Goal: Information Seeking & Learning: Compare options

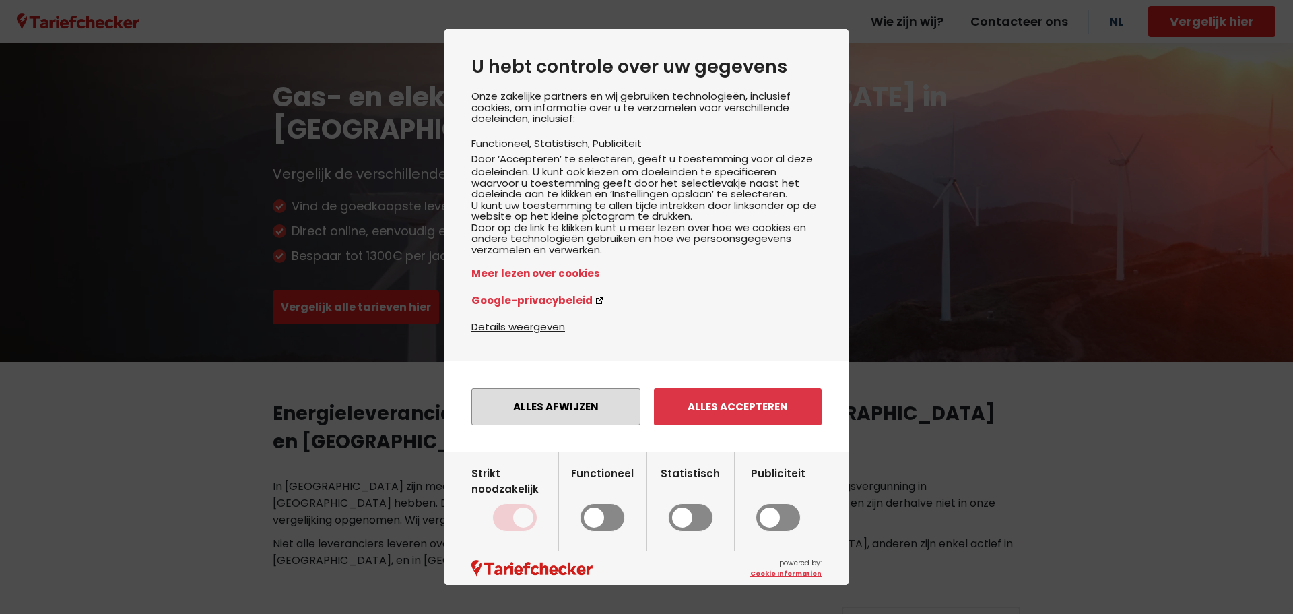
click at [602, 425] on button "Alles afwijzen" at bounding box center [555, 406] width 169 height 37
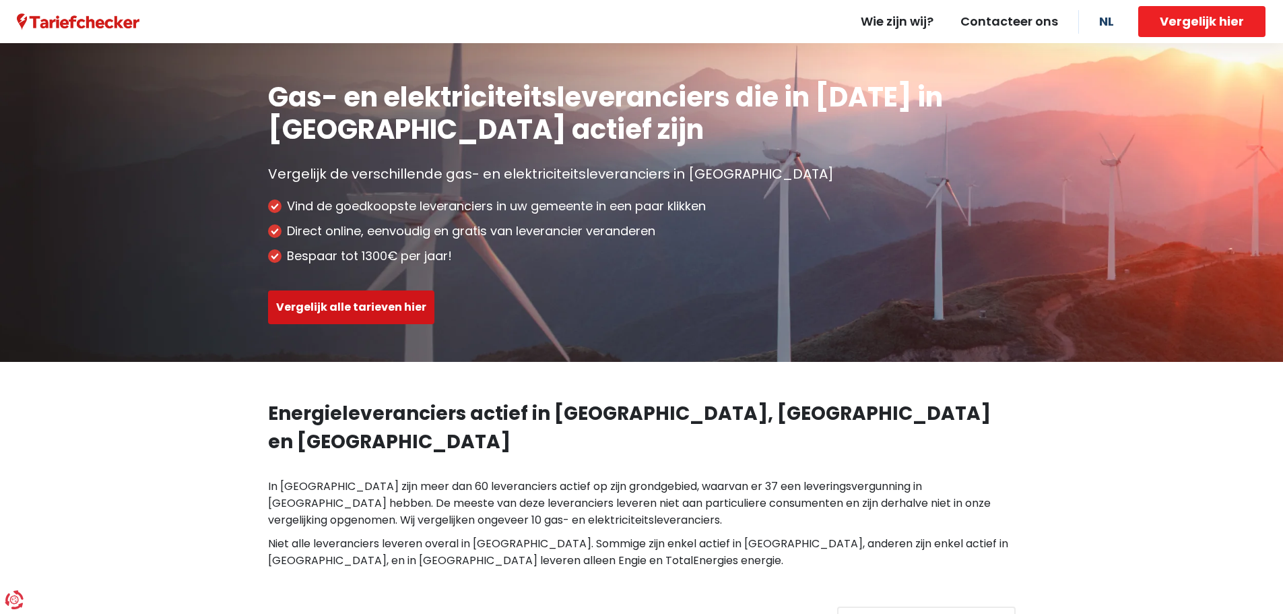
click at [382, 300] on button "Vergelijk alle tarieven hier" at bounding box center [351, 307] width 166 height 34
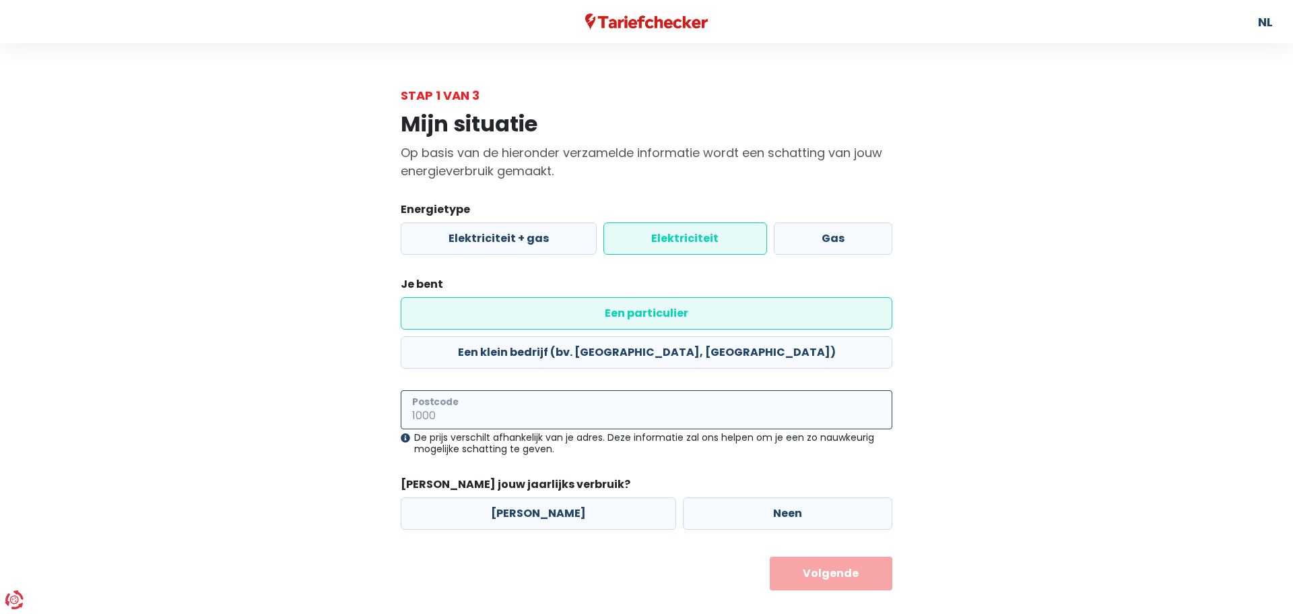
click at [614, 390] on input "Postcode" at bounding box center [647, 409] width 492 height 39
type input "3030"
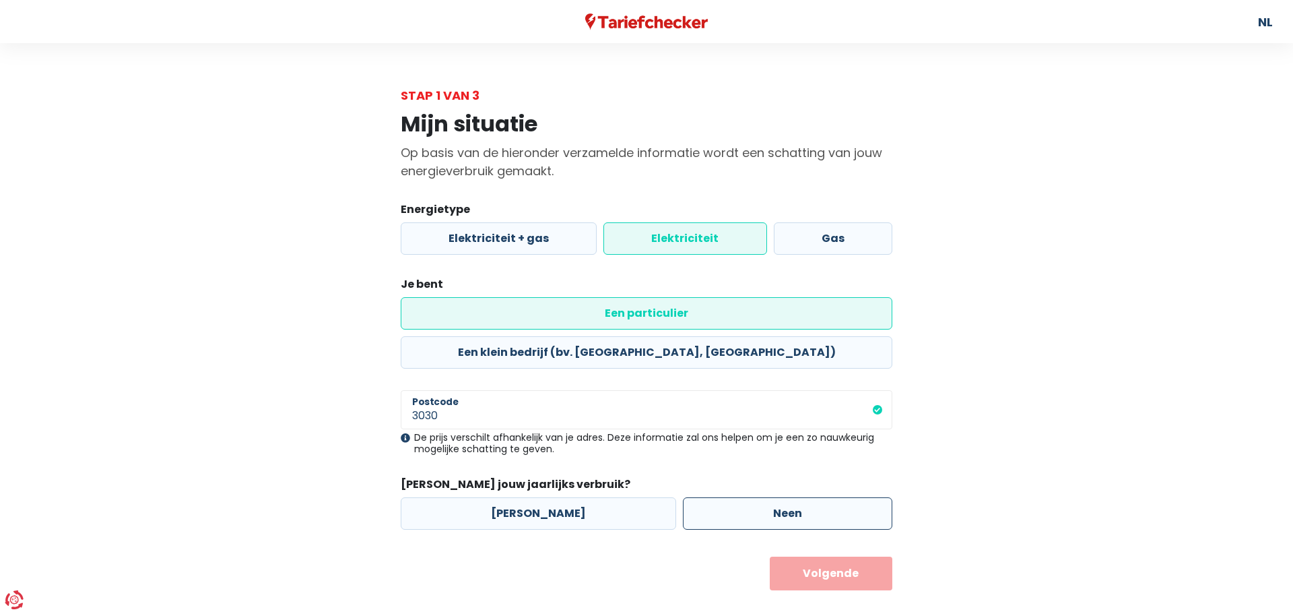
click at [721, 497] on label "Neen" at bounding box center [787, 513] width 209 height 32
click at [721, 497] on input "Neen" at bounding box center [787, 513] width 209 height 32
radio input "true"
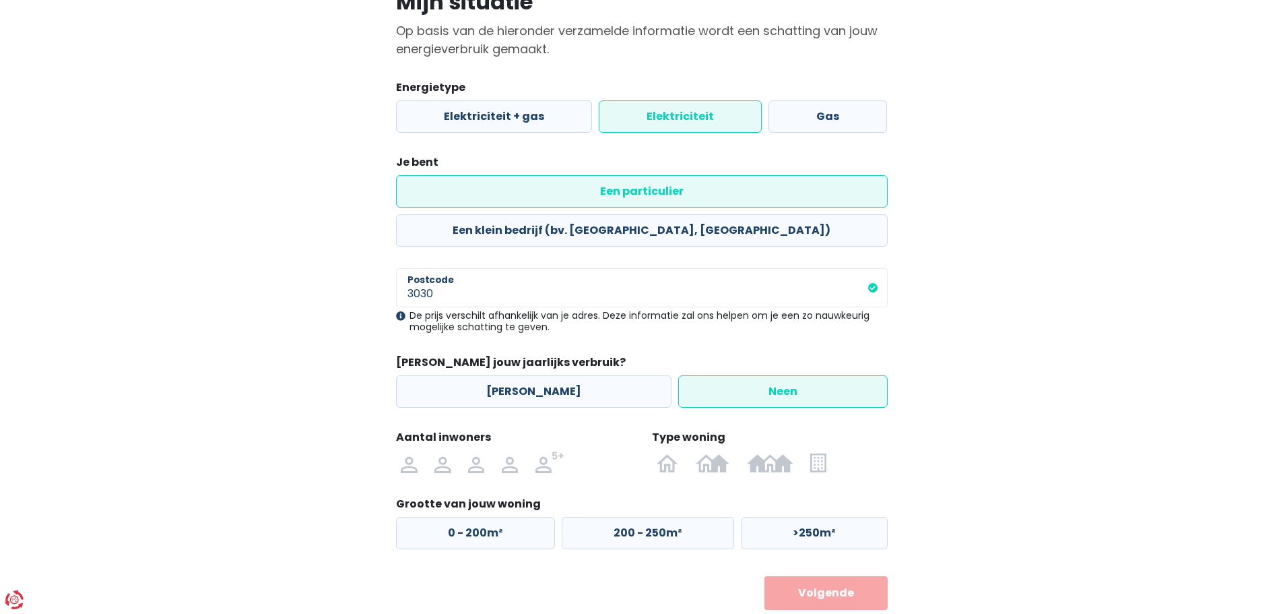
scroll to position [123, 0]
click at [448, 451] on img at bounding box center [442, 462] width 16 height 22
click at [448, 451] on input "radio" at bounding box center [443, 462] width 34 height 22
radio input "true"
click at [820, 451] on img at bounding box center [817, 462] width 15 height 22
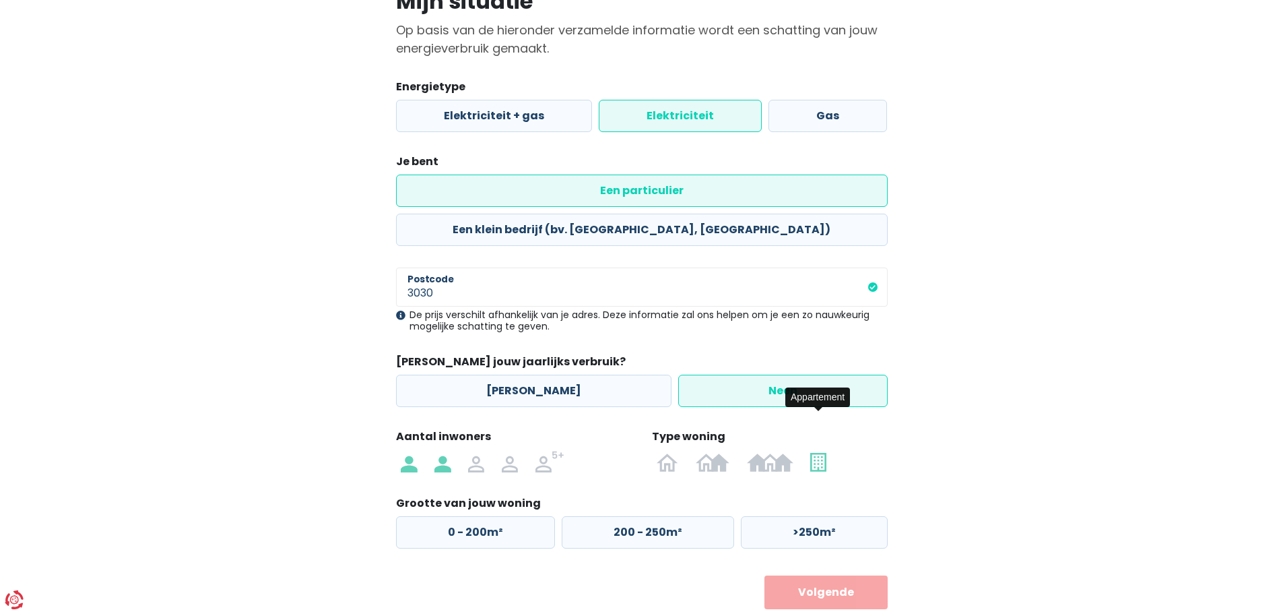
click at [820, 451] on input "radio" at bounding box center [818, 462] width 33 height 22
radio input "true"
click at [682, 516] on label "50 - 100m²" at bounding box center [644, 532] width 169 height 32
click at [682, 516] on input "50 - 100m²" at bounding box center [644, 532] width 169 height 32
radio input "true"
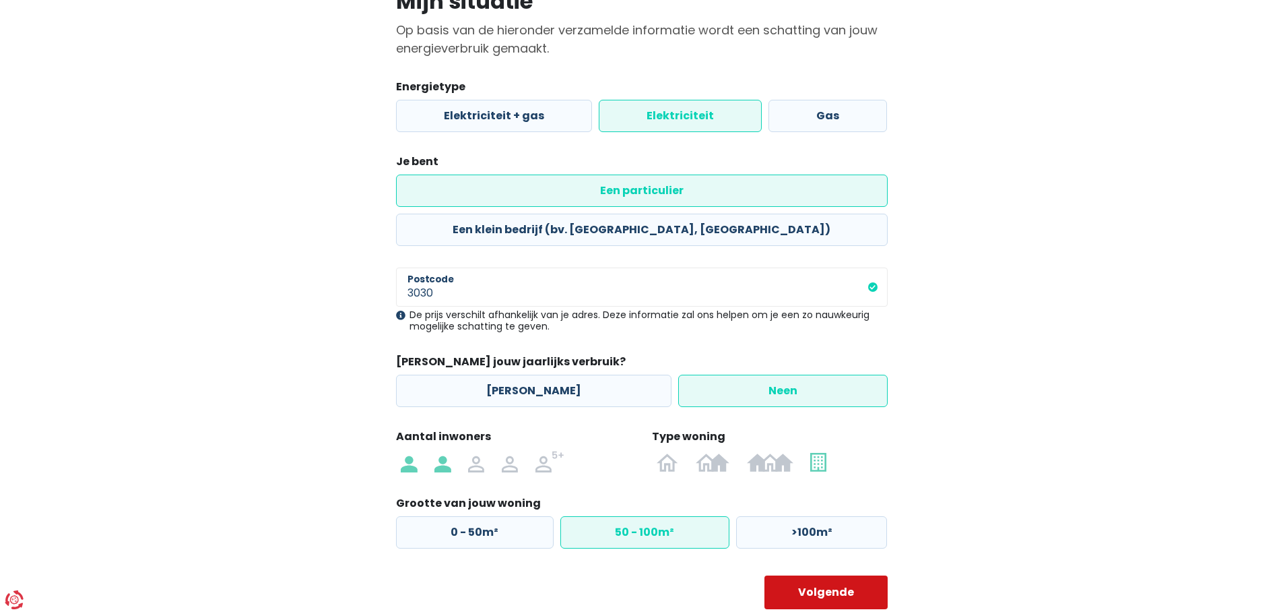
click at [816, 575] on button "Volgende" at bounding box center [825, 592] width 123 height 34
select select
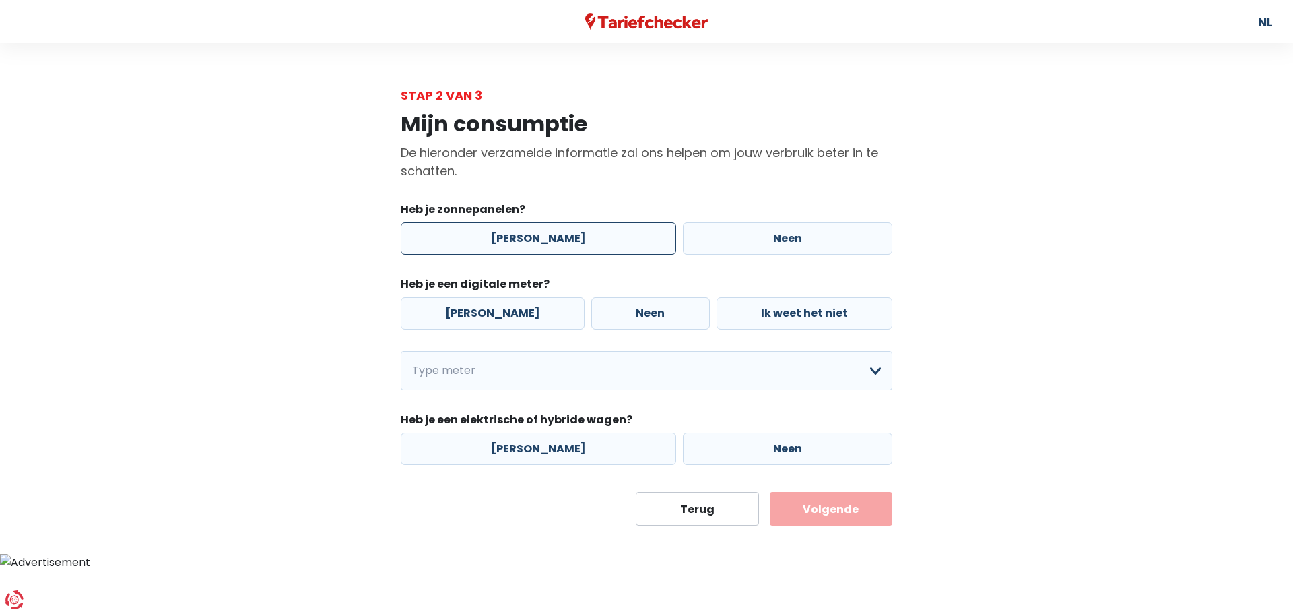
click at [588, 236] on label "[PERSON_NAME]" at bounding box center [538, 238] width 275 height 32
click at [588, 236] on input "[PERSON_NAME]" at bounding box center [538, 238] width 275 height 32
radio input "true"
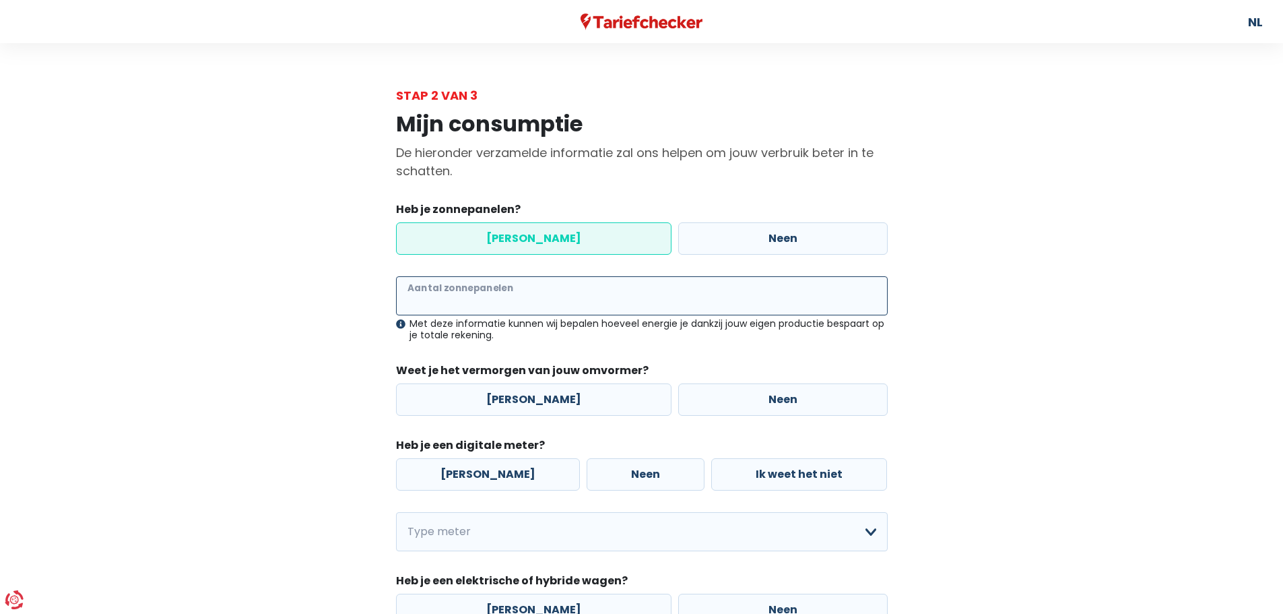
click at [653, 292] on input "Aantal zonnepanelen" at bounding box center [642, 295] width 492 height 39
click at [690, 238] on label "Neen" at bounding box center [782, 238] width 209 height 32
click at [690, 238] on input "Neen" at bounding box center [782, 238] width 209 height 32
radio input "true"
radio input "false"
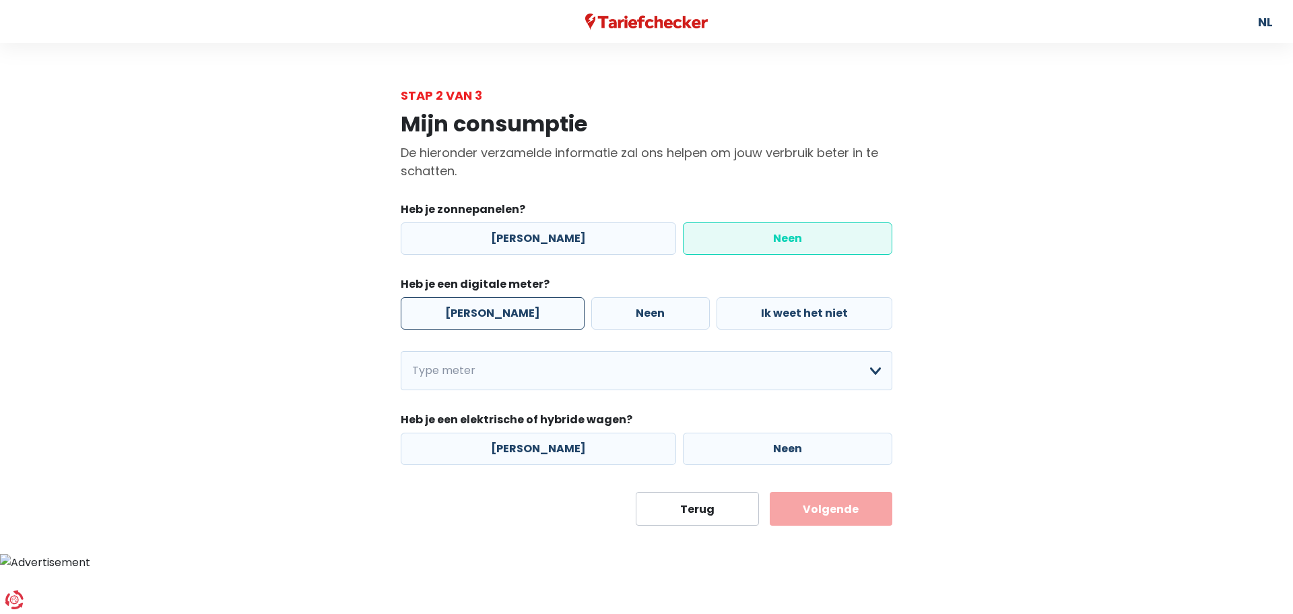
click at [504, 316] on label "[PERSON_NAME]" at bounding box center [493, 313] width 184 height 32
click at [504, 316] on input "[PERSON_NAME]" at bounding box center [493, 313] width 184 height 32
radio input "true"
click at [671, 371] on select "Enkelvoudig Tweevoudig Enkelvoudig + uitsluitend nachttarief Tweevoudig + uitsl…" at bounding box center [647, 370] width 492 height 39
click at [401, 351] on select "Enkelvoudig Tweevoudig Enkelvoudig + uitsluitend nachttarief Tweevoudig + uitsl…" at bounding box center [647, 370] width 492 height 39
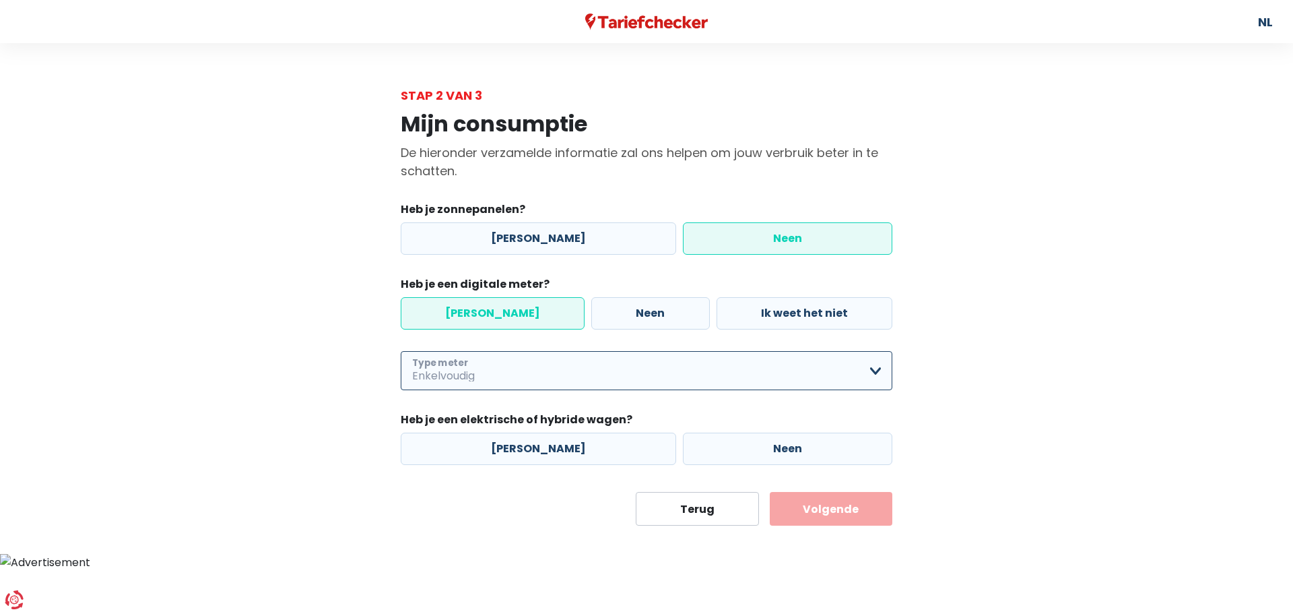
select select "day_single_rate"
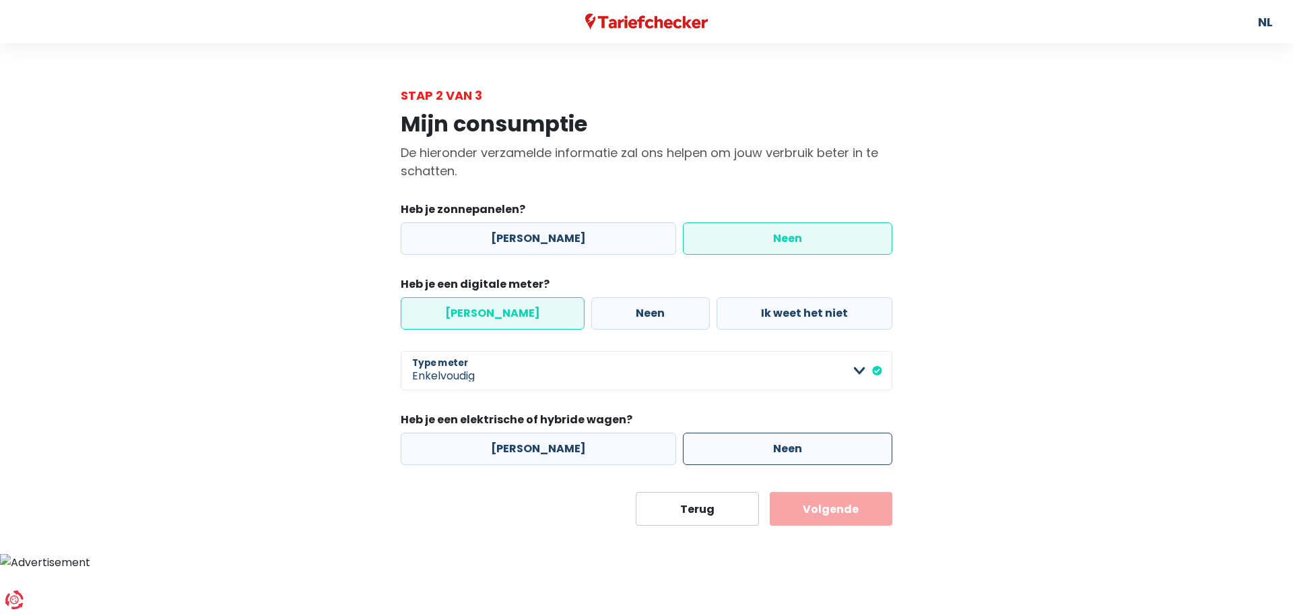
click at [715, 449] on label "Neen" at bounding box center [787, 448] width 209 height 32
click at [715, 449] on input "Neen" at bounding box center [787, 448] width 209 height 32
radio input "true"
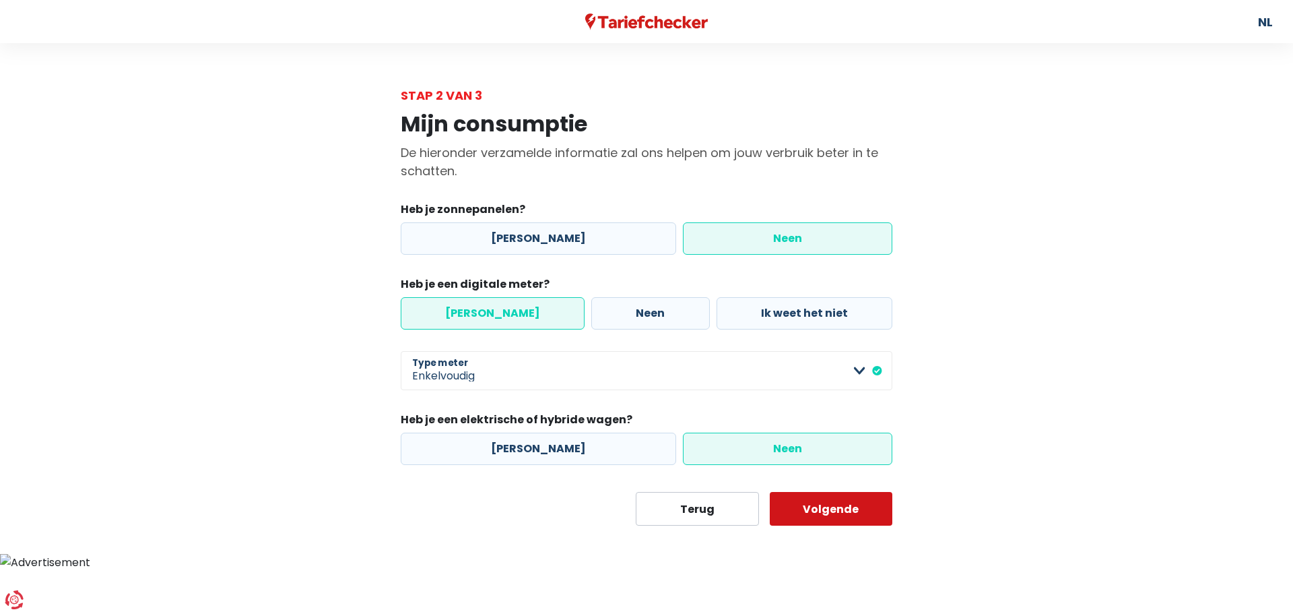
click at [843, 511] on button "Volgende" at bounding box center [831, 509] width 123 height 34
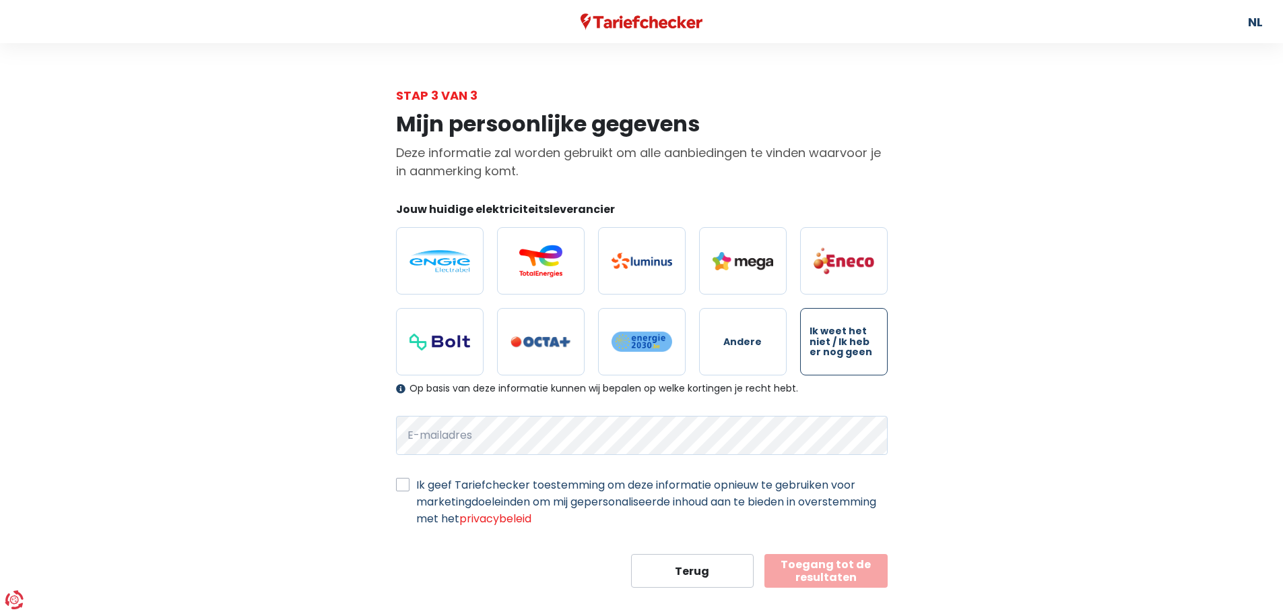
click at [835, 330] on span "Ik weet het niet / Ik heb er nog geen" at bounding box center [844, 341] width 69 height 31
click at [835, 330] on input "Ik weet het niet / Ik heb er nog geen" at bounding box center [844, 341] width 88 height 67
radio input "true"
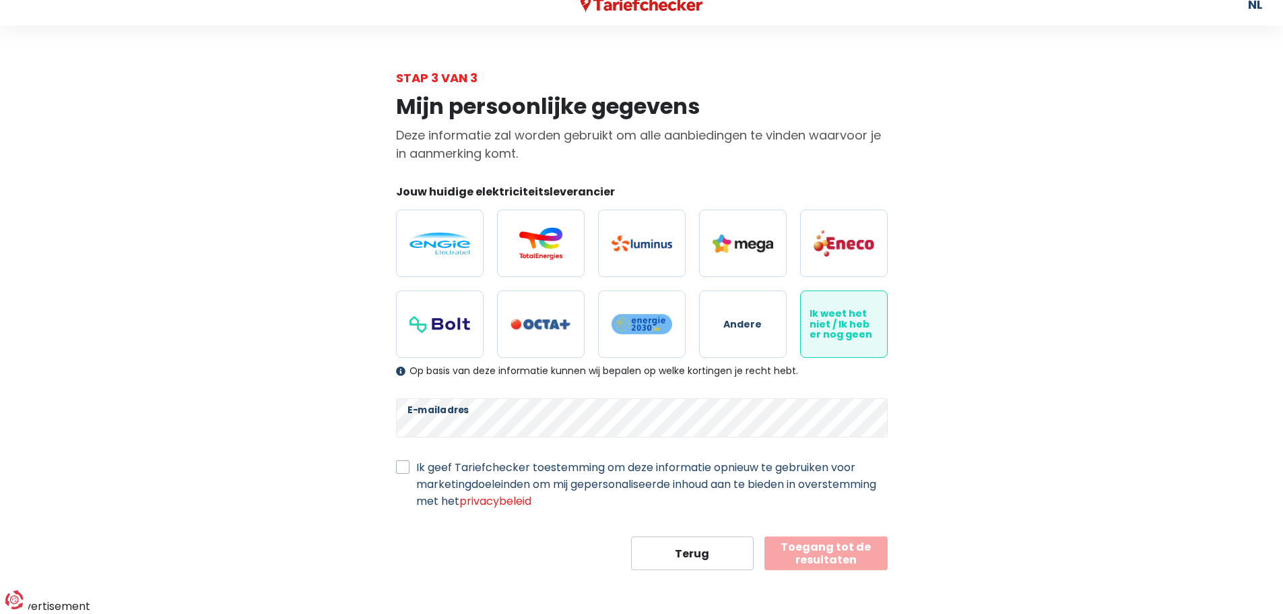
click at [819, 530] on form "Jouw huidige elektriciteitsleverancier Andere Ik weet het niet / Ik heb er nog …" at bounding box center [642, 377] width 492 height 386
click at [391, 469] on div "Mijn persoonlijke gegevens Deze informatie zal worden gebruikt om alle aanbiedi…" at bounding box center [642, 328] width 512 height 483
click at [416, 465] on label "Ik geef Tariefchecker toestemming om deze informatie opnieuw te gebruiken voor …" at bounding box center [651, 484] width 471 height 51
click at [407, 465] on input "Ik geef Tariefchecker toestemming om deze informatie opnieuw te gebruiken voor …" at bounding box center [402, 465] width 13 height 13
checkbox input "true"
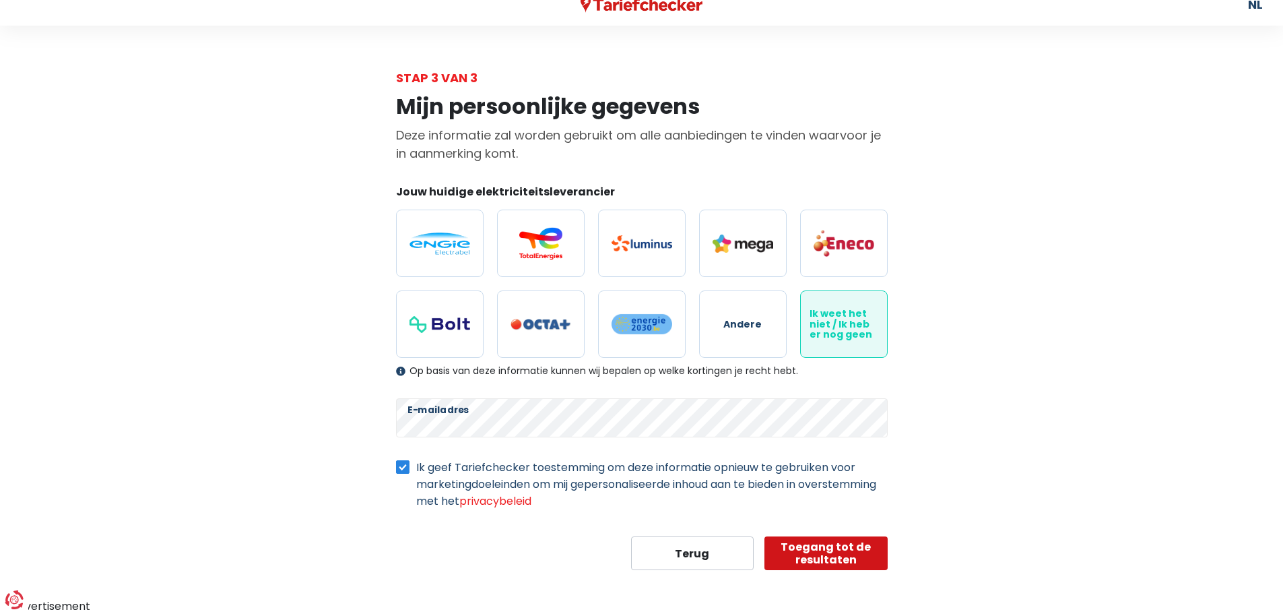
click at [823, 543] on button "Toegang tot de resultaten" at bounding box center [825, 553] width 123 height 34
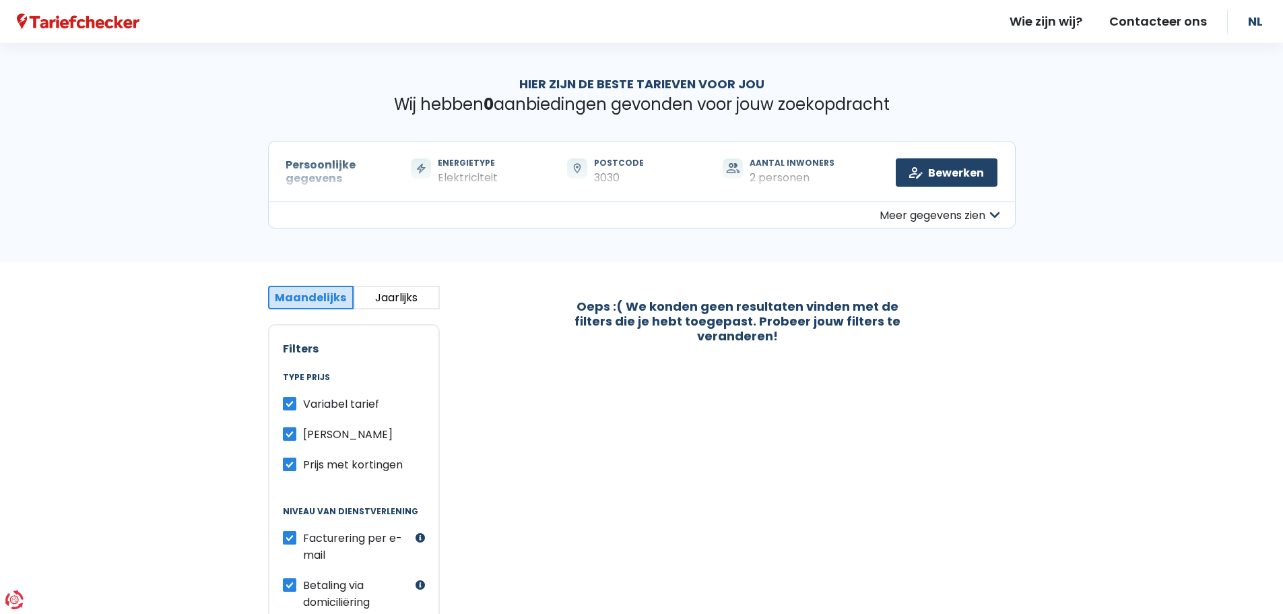
click at [911, 205] on button "Meer gegevens zien" at bounding box center [642, 214] width 748 height 27
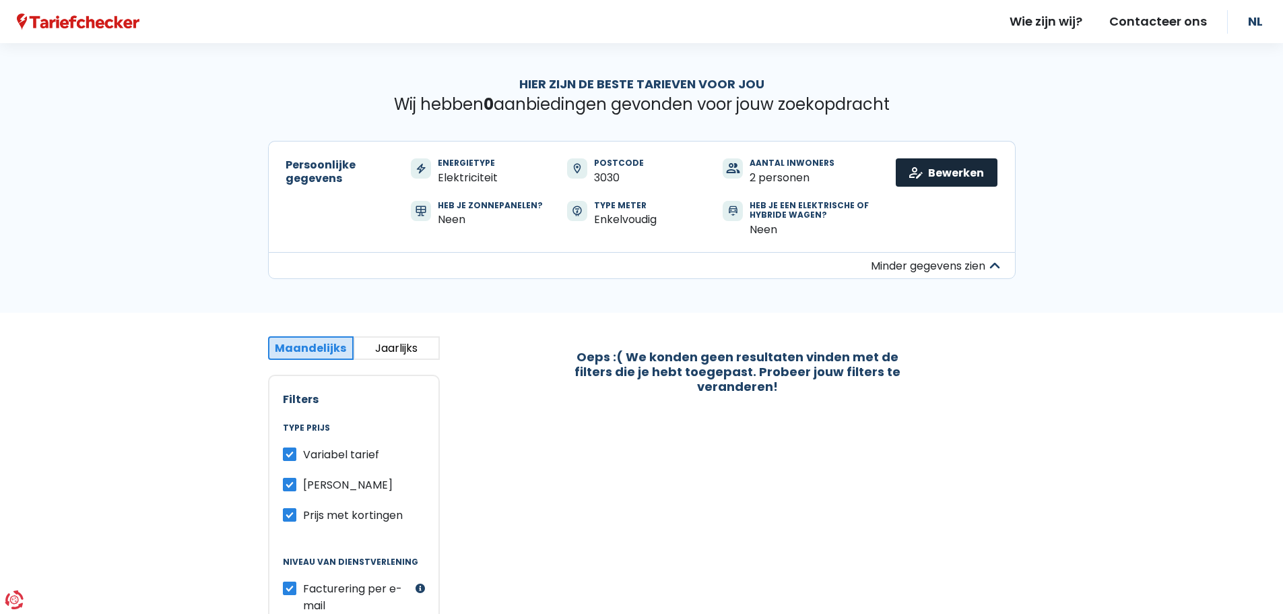
click at [931, 163] on link "Bewerken" at bounding box center [947, 172] width 102 height 28
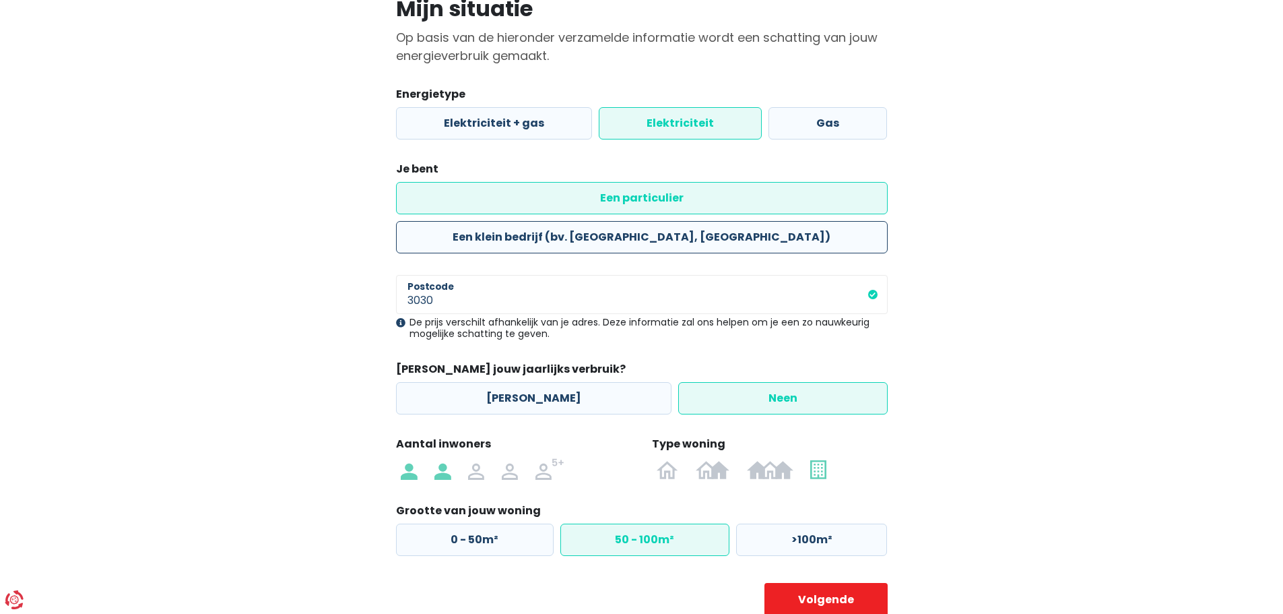
scroll to position [123, 0]
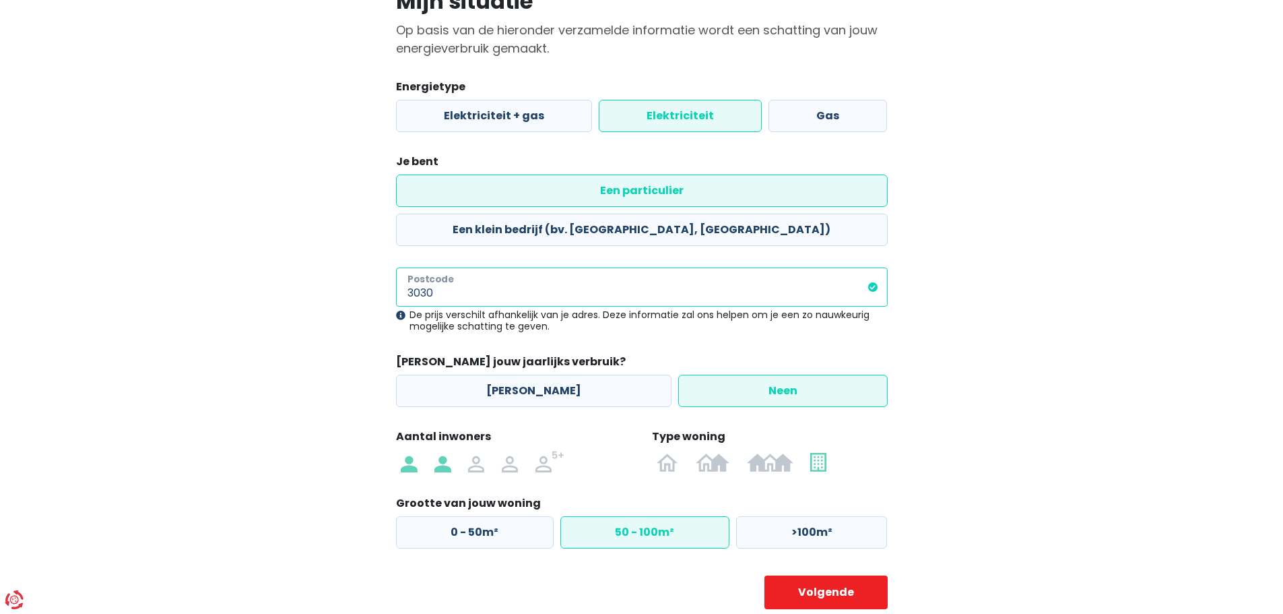
click at [529, 267] on input "3030" at bounding box center [642, 286] width 492 height 39
type input "3060"
click at [764, 575] on button "Volgende" at bounding box center [825, 592] width 123 height 34
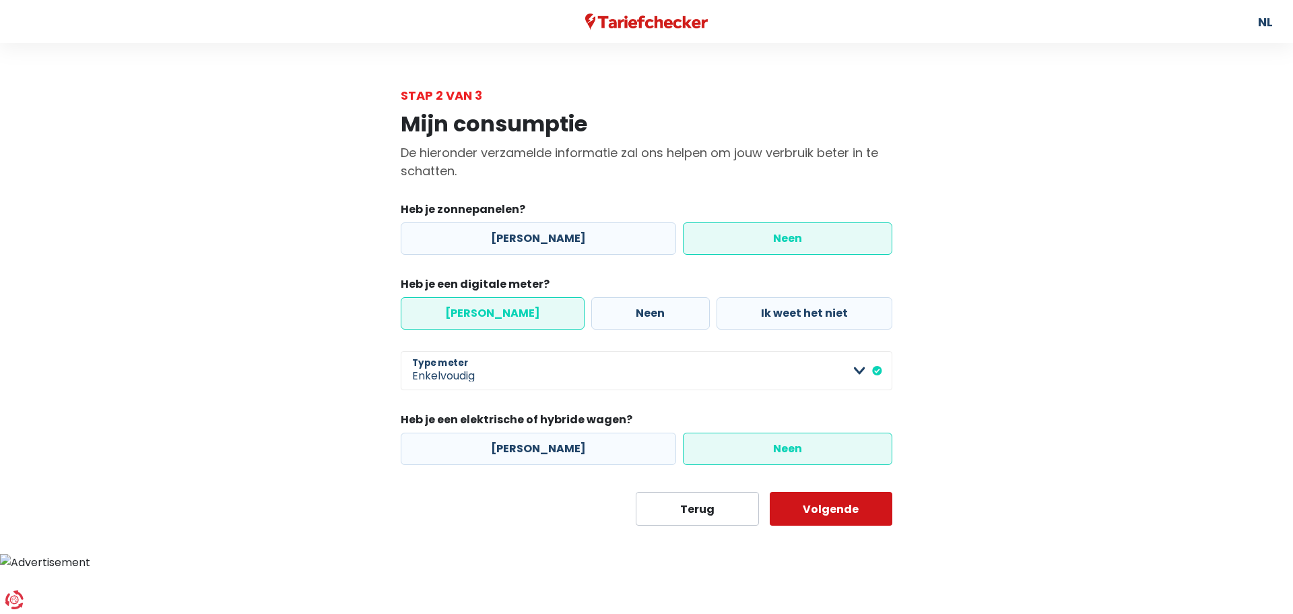
click at [846, 502] on button "Volgende" at bounding box center [831, 509] width 123 height 34
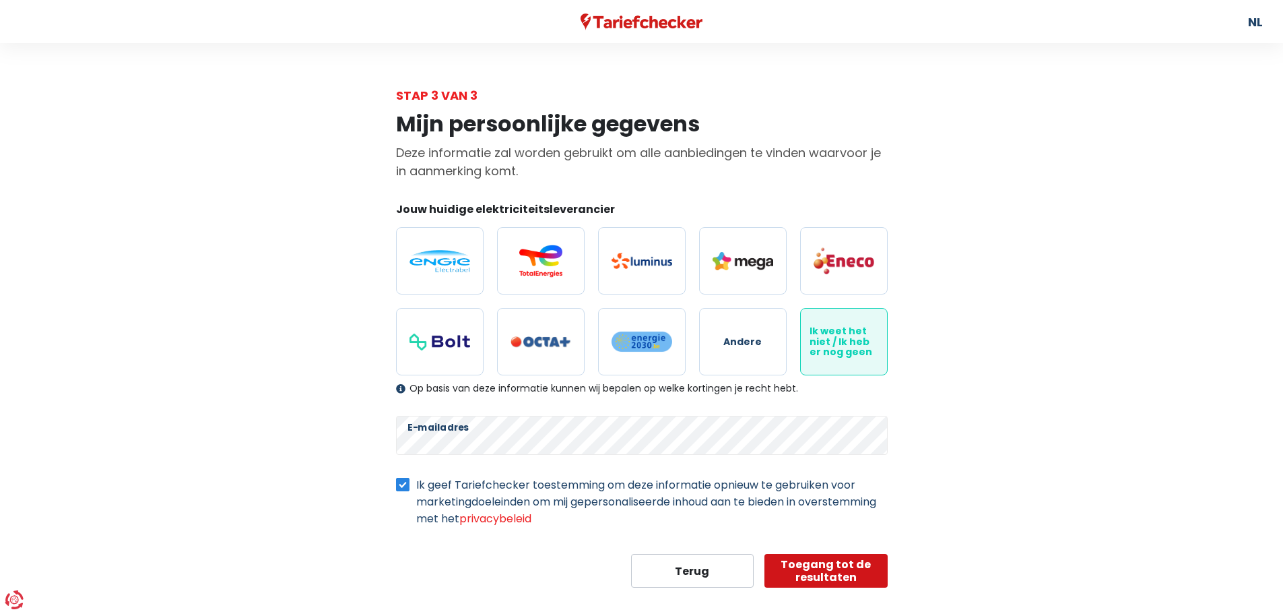
click at [832, 562] on button "Toegang tot de resultaten" at bounding box center [825, 571] width 123 height 34
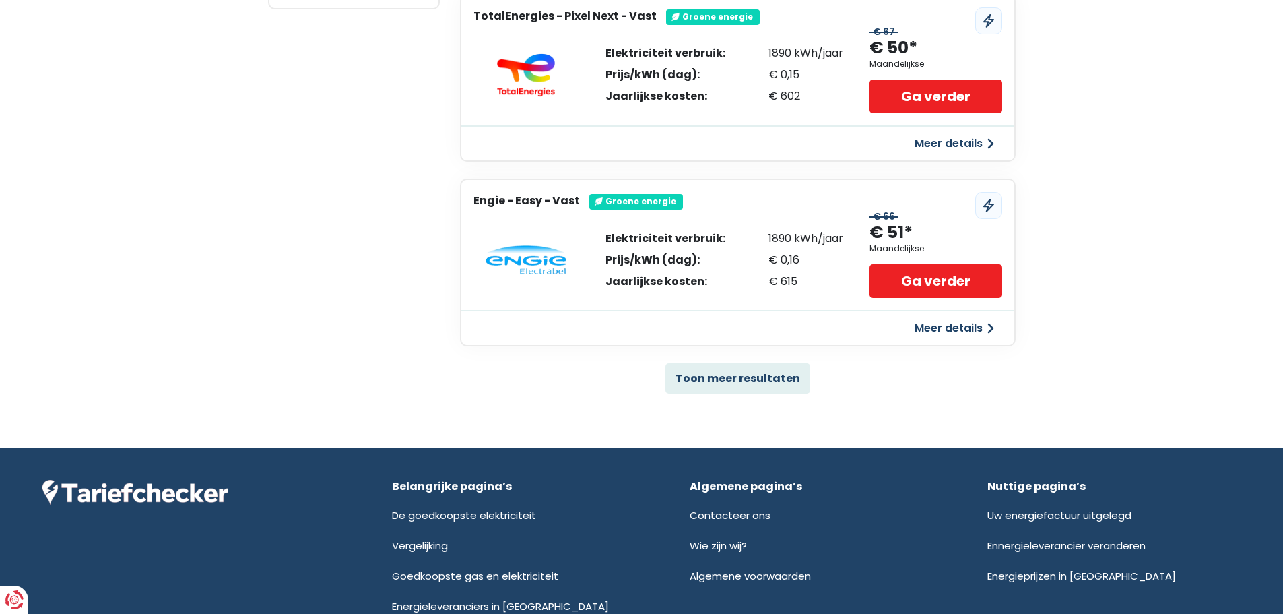
scroll to position [843, 0]
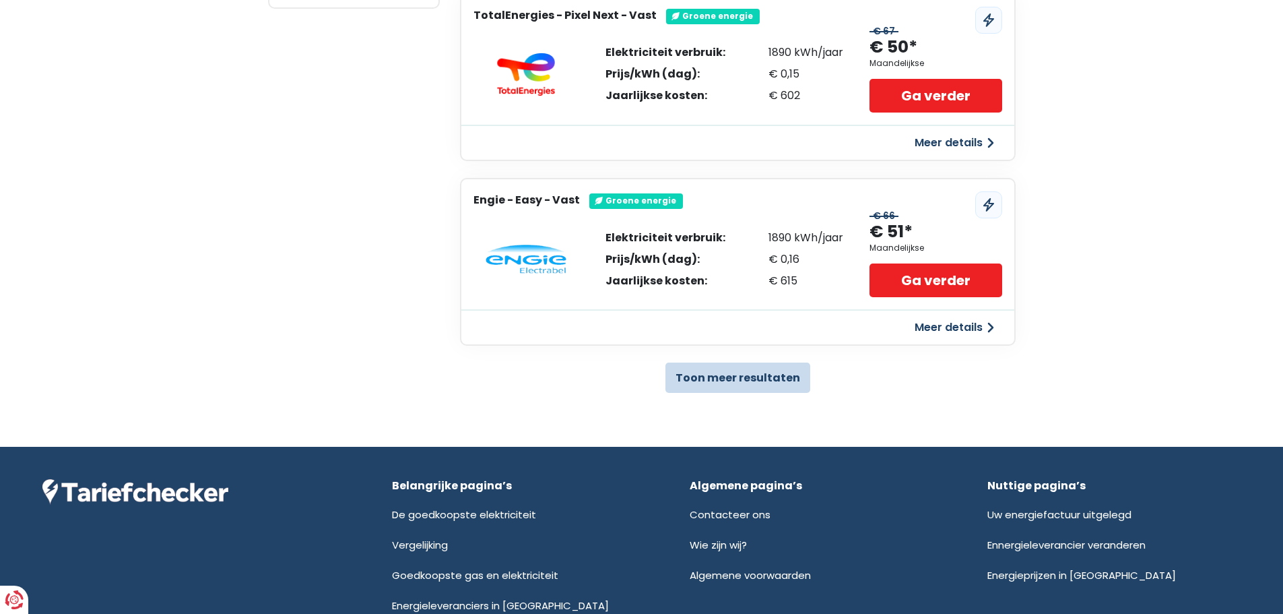
click at [747, 380] on button "Toon meer resultaten" at bounding box center [737, 377] width 145 height 30
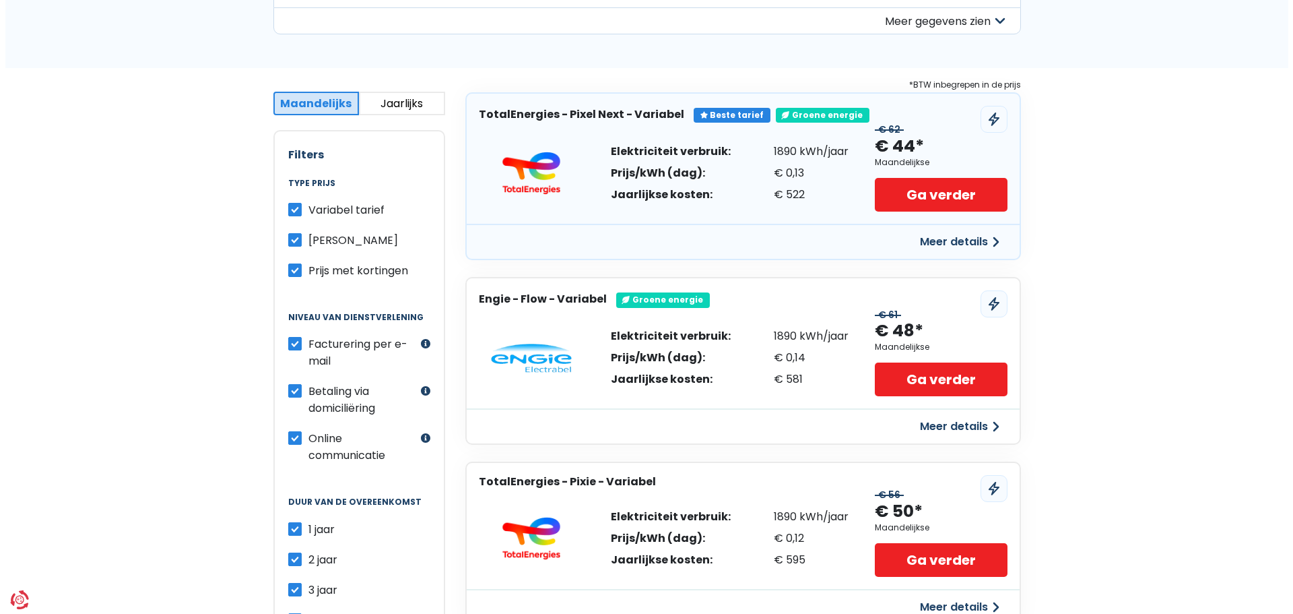
scroll to position [196, 0]
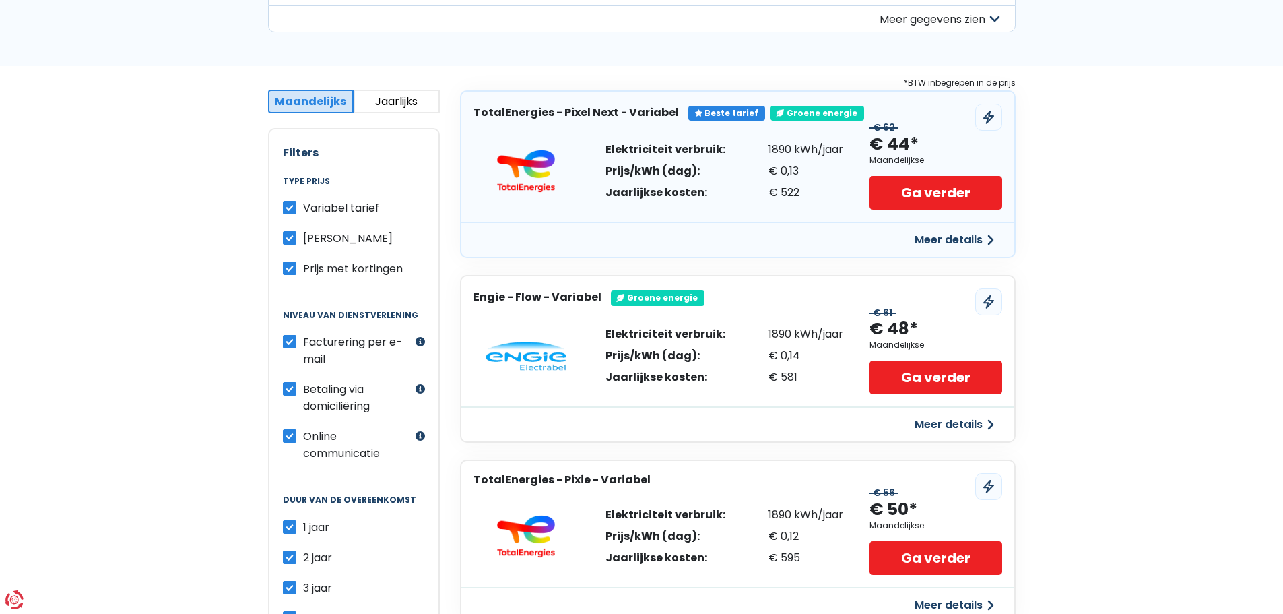
click at [981, 237] on button "Meer details" at bounding box center [955, 240] width 96 height 24
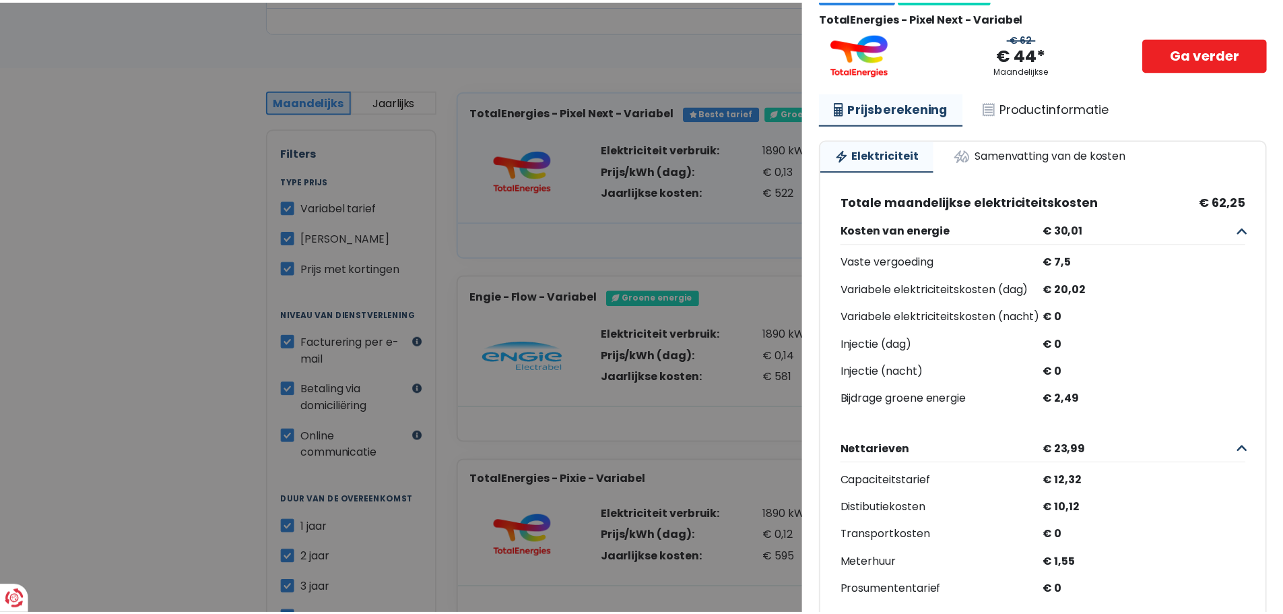
scroll to position [0, 0]
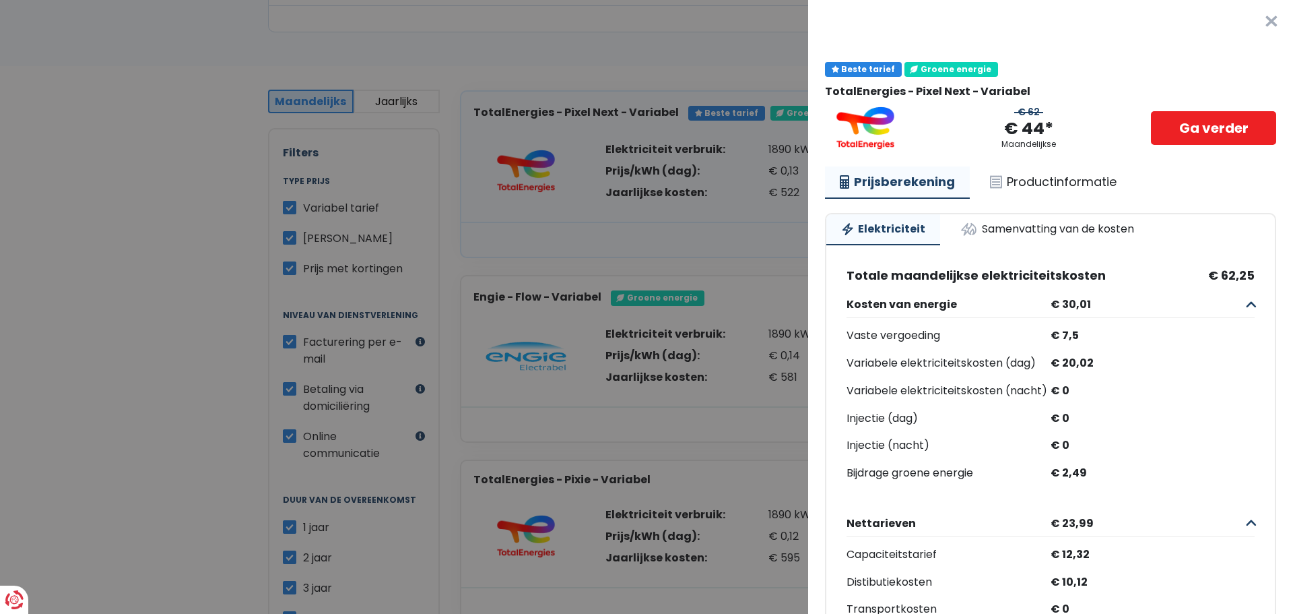
click at [1251, 25] on button "×" at bounding box center [1271, 21] width 43 height 43
